Goal: Task Accomplishment & Management: Use online tool/utility

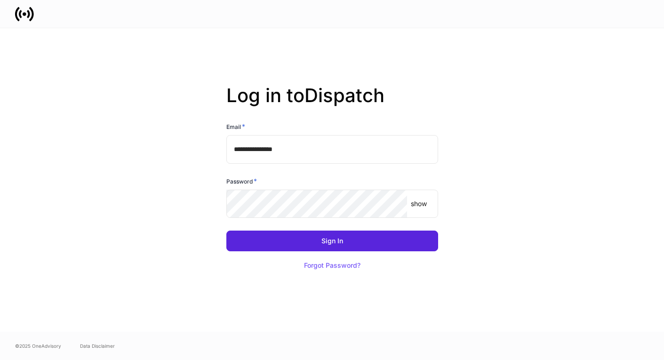
click at [340, 135] on input "**********" at bounding box center [332, 149] width 212 height 28
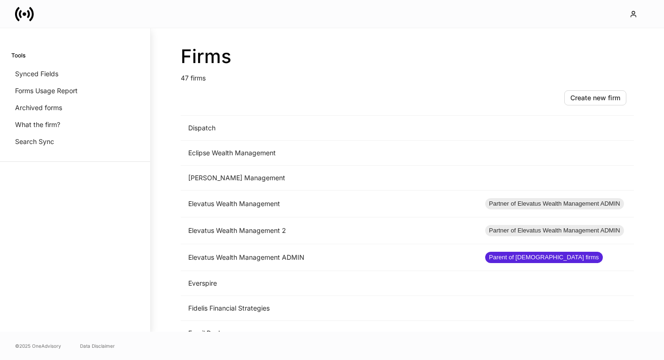
scroll to position [476, 0]
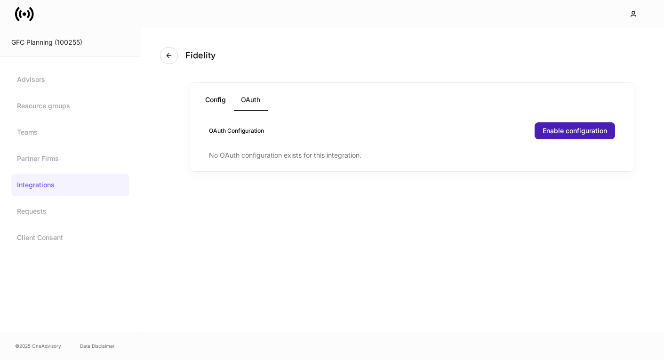
click at [582, 132] on div "Enable configuration" at bounding box center [575, 131] width 64 height 7
